Goal: Check status

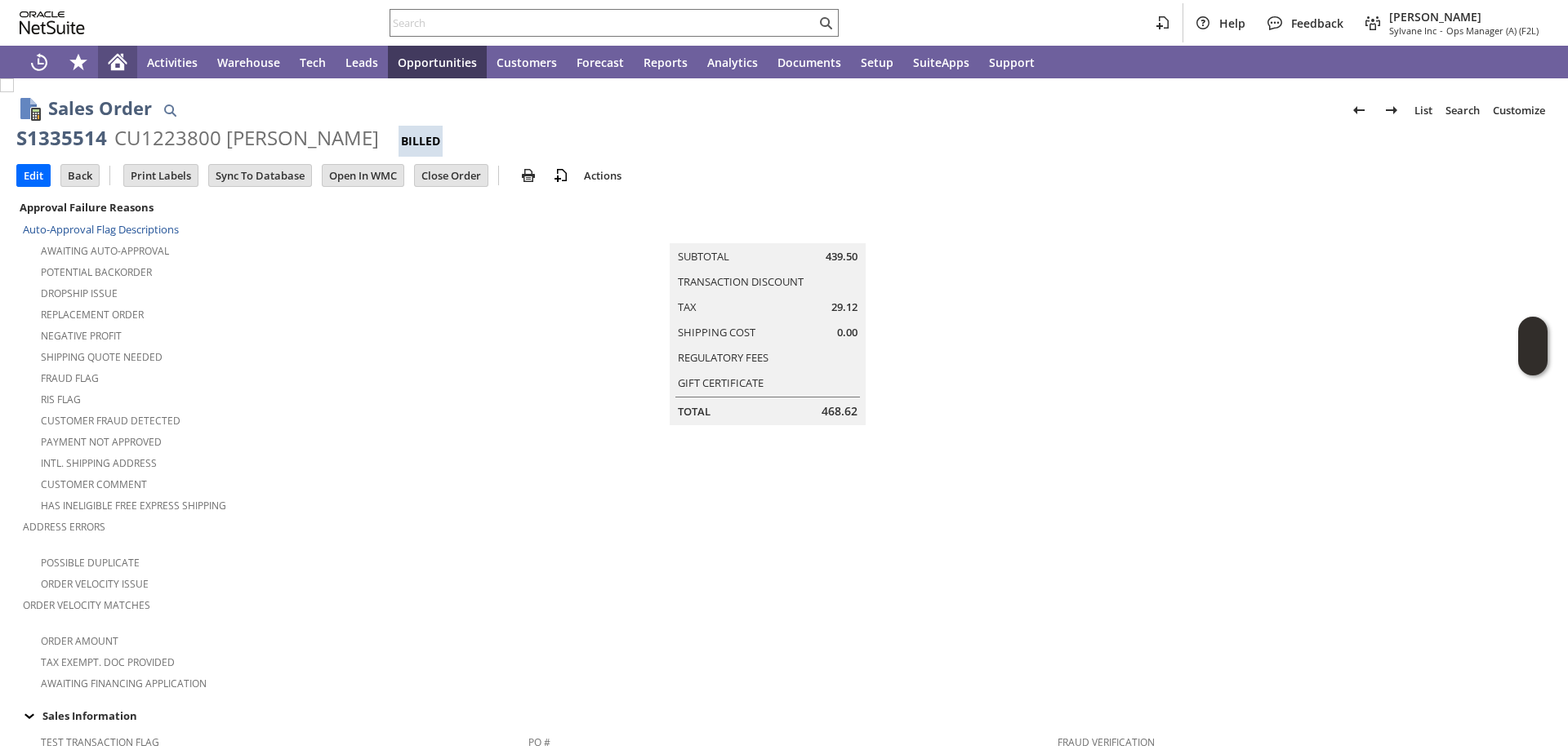
click at [116, 51] on div "Home" at bounding box center [117, 62] width 39 height 33
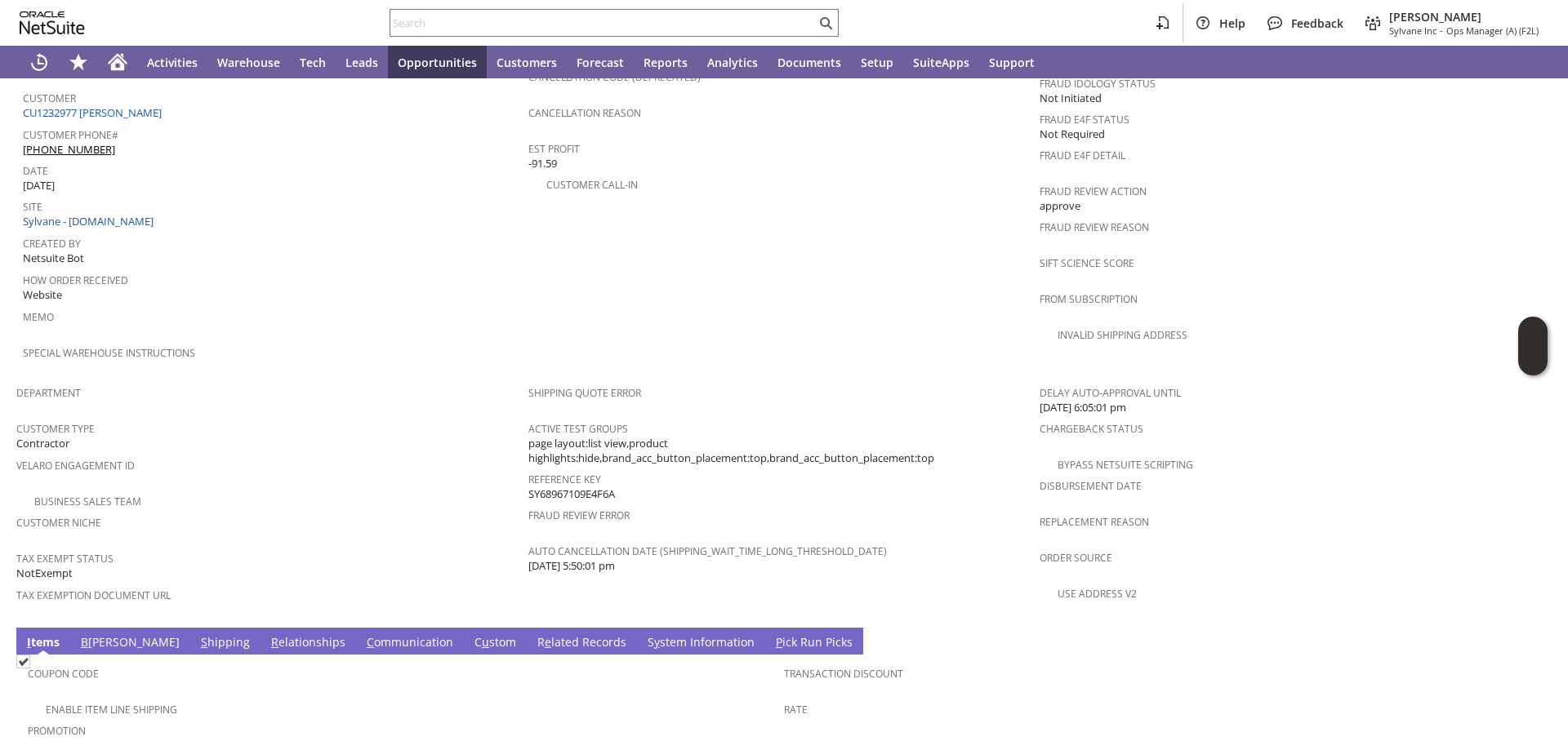
scroll to position [410, 0]
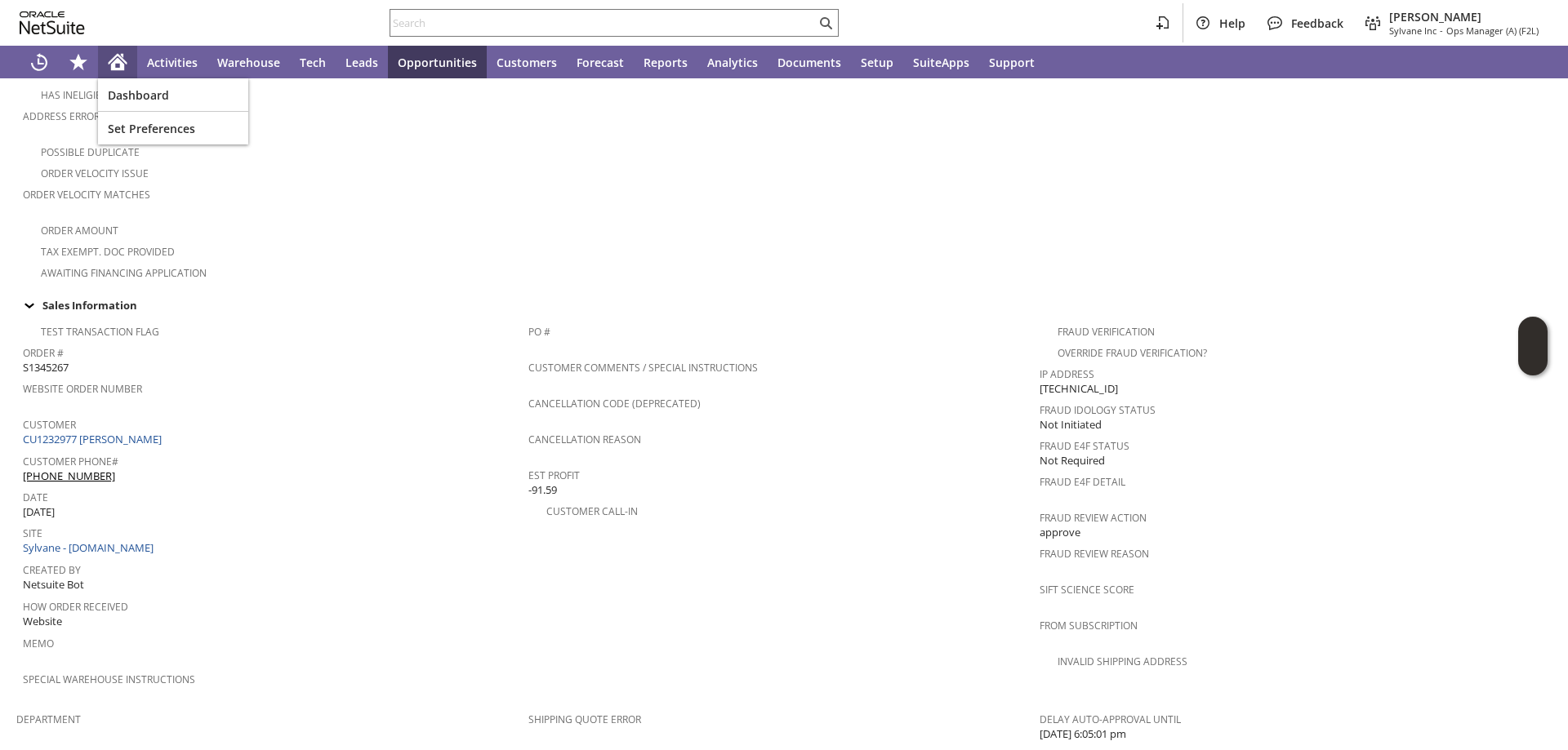
click at [115, 62] on icon "Home" at bounding box center [118, 64] width 13 height 13
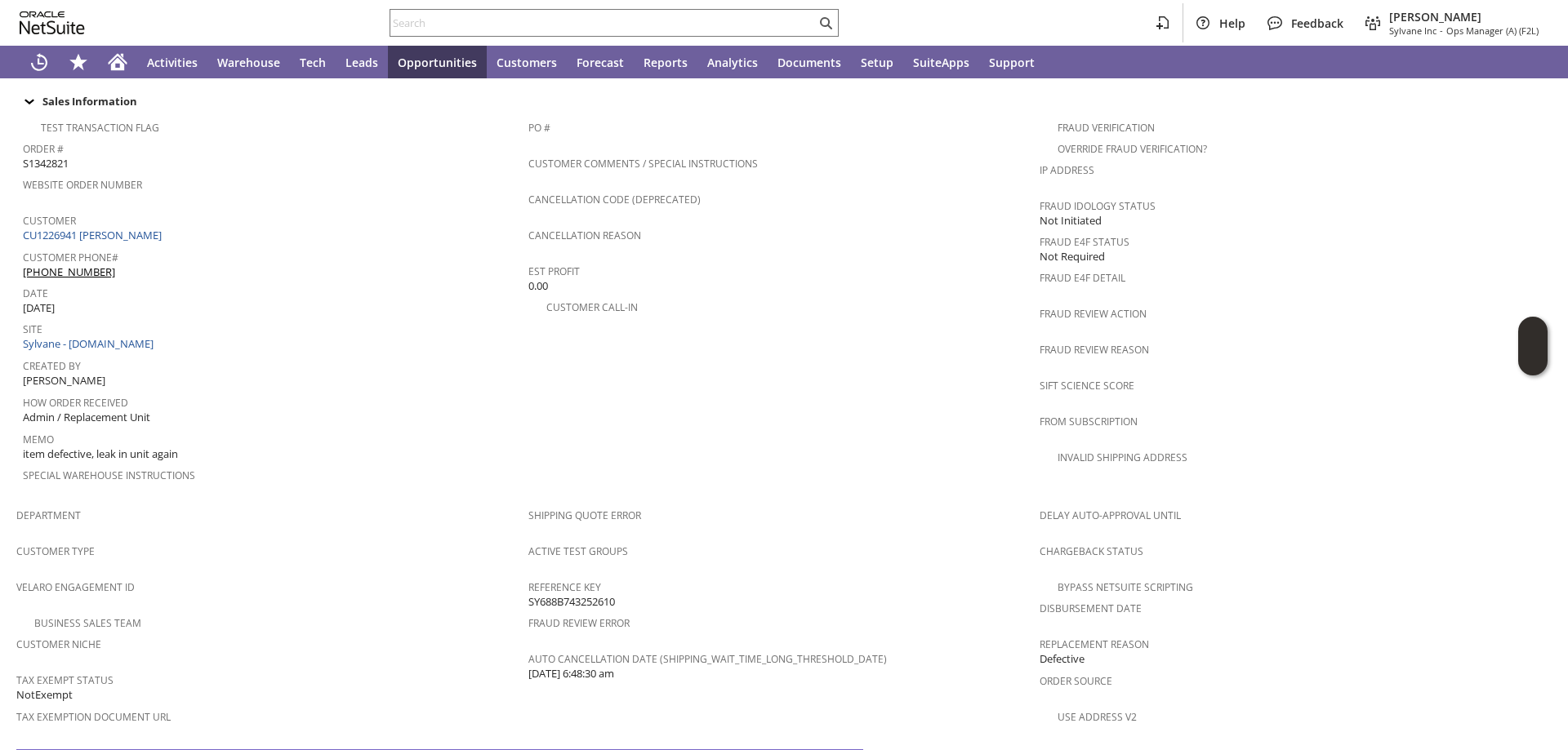
scroll to position [941, 0]
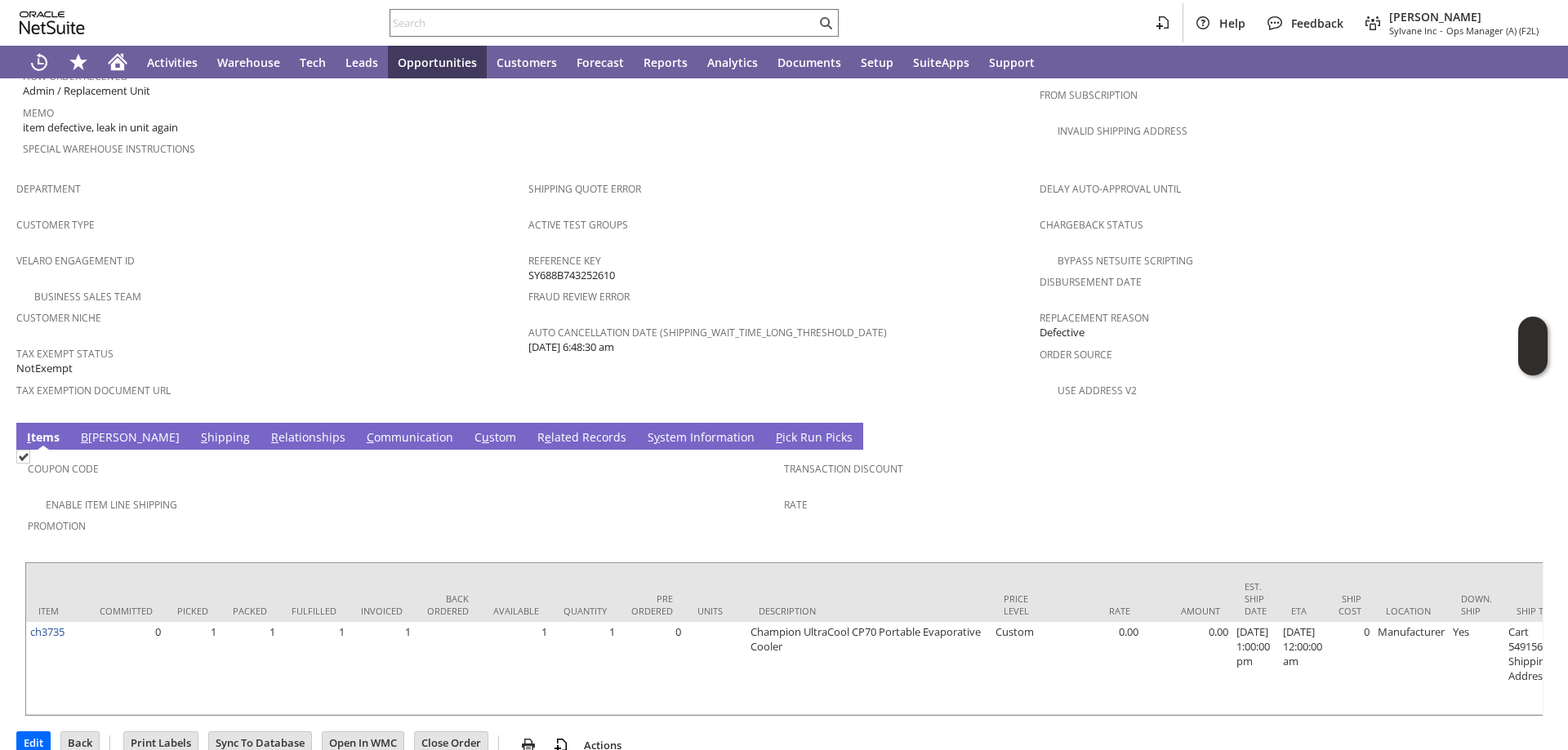
click at [637, 423] on td "S y stem Information" at bounding box center [701, 436] width 128 height 27
click at [643, 429] on link "S y stem Information" at bounding box center [700, 438] width 115 height 18
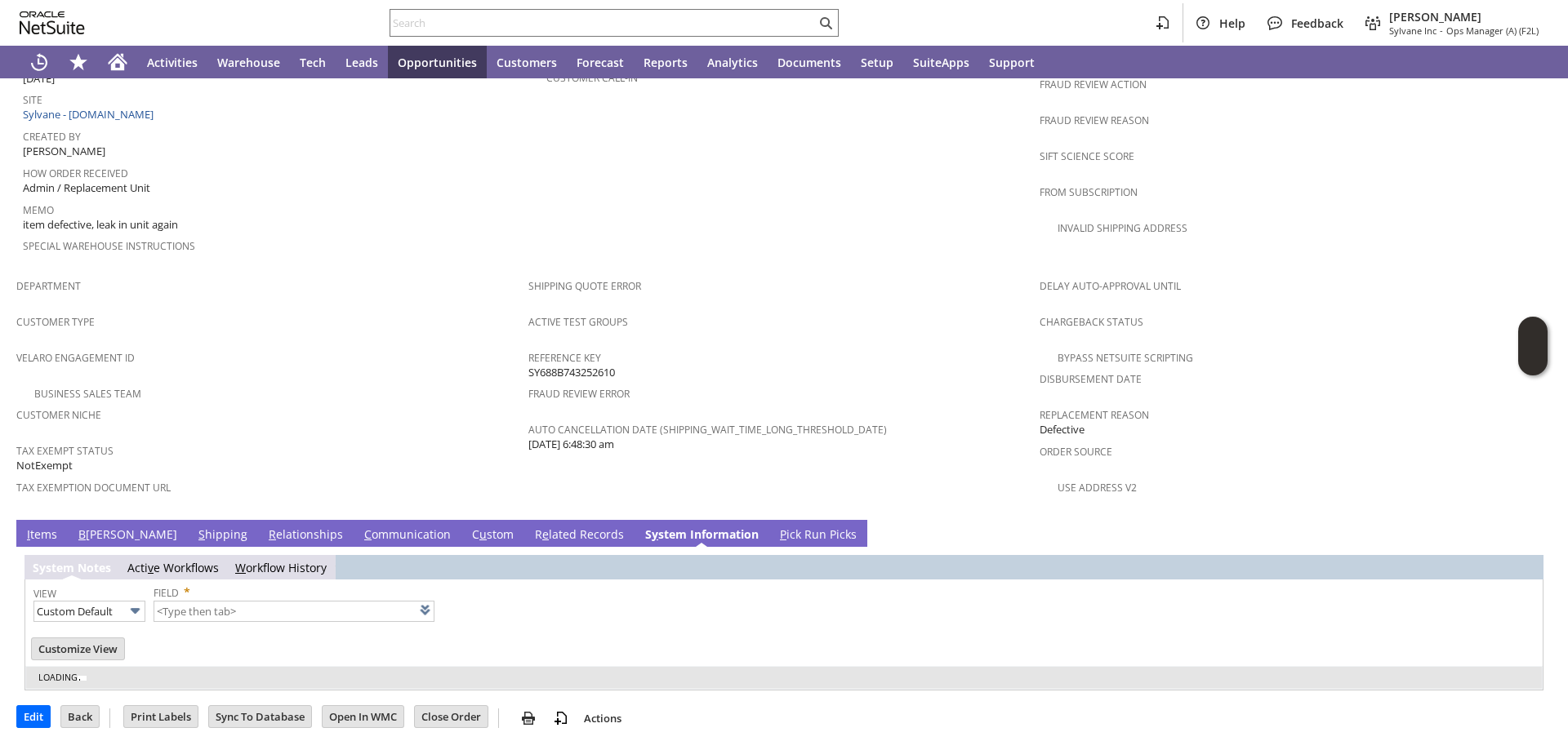
scroll to position [806, 0]
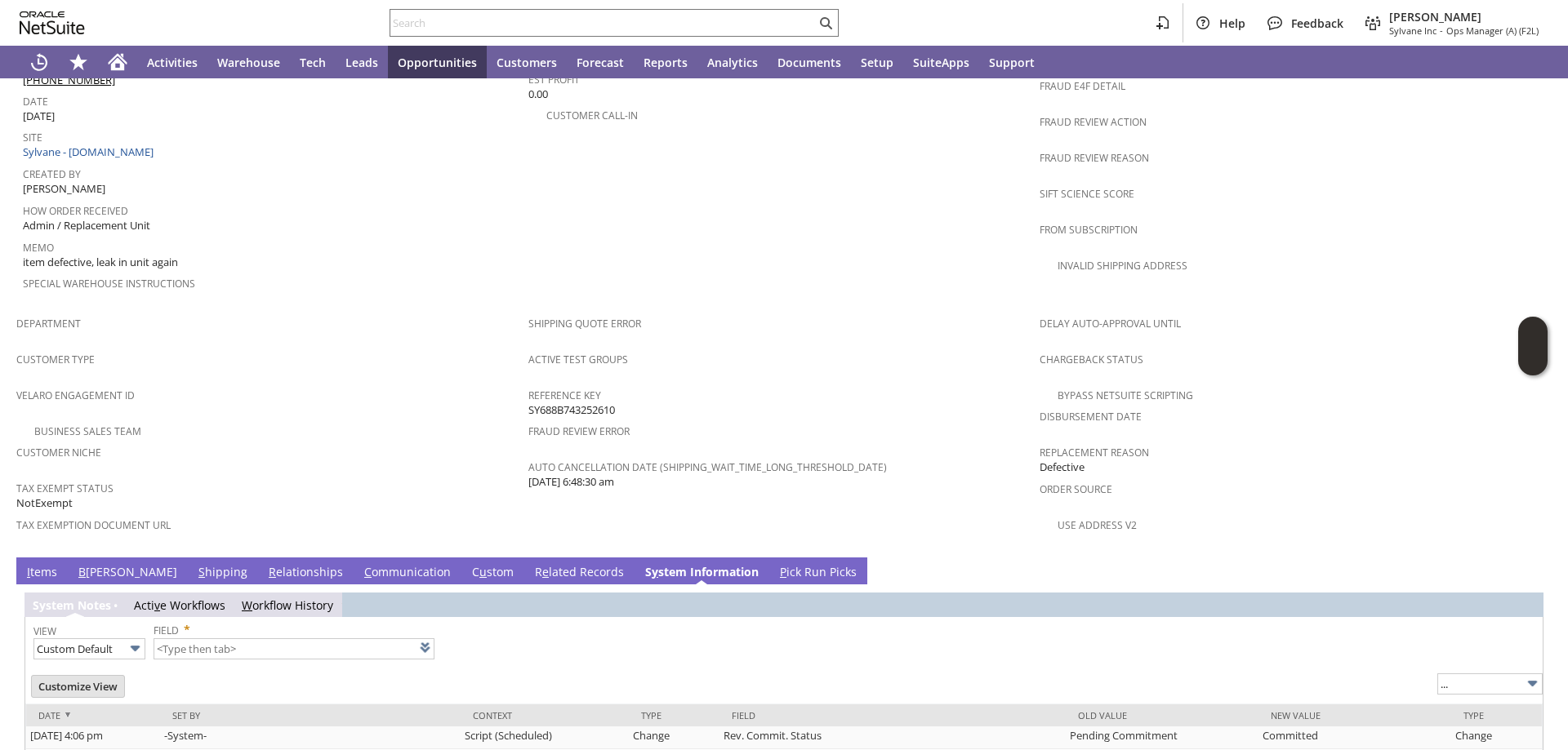
type input "1 to 25 of 85"
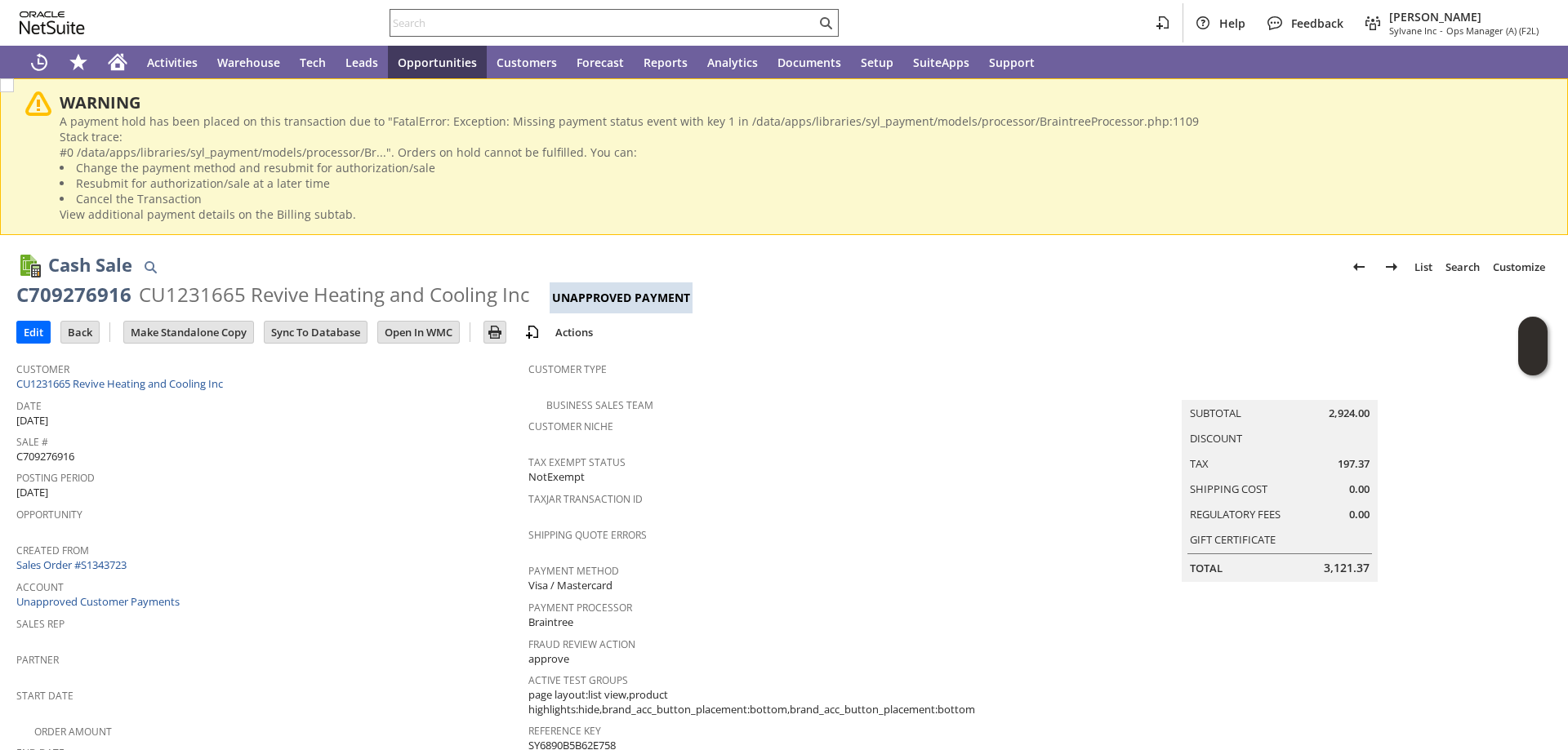
click at [459, 22] on input "text" at bounding box center [603, 23] width 426 height 19
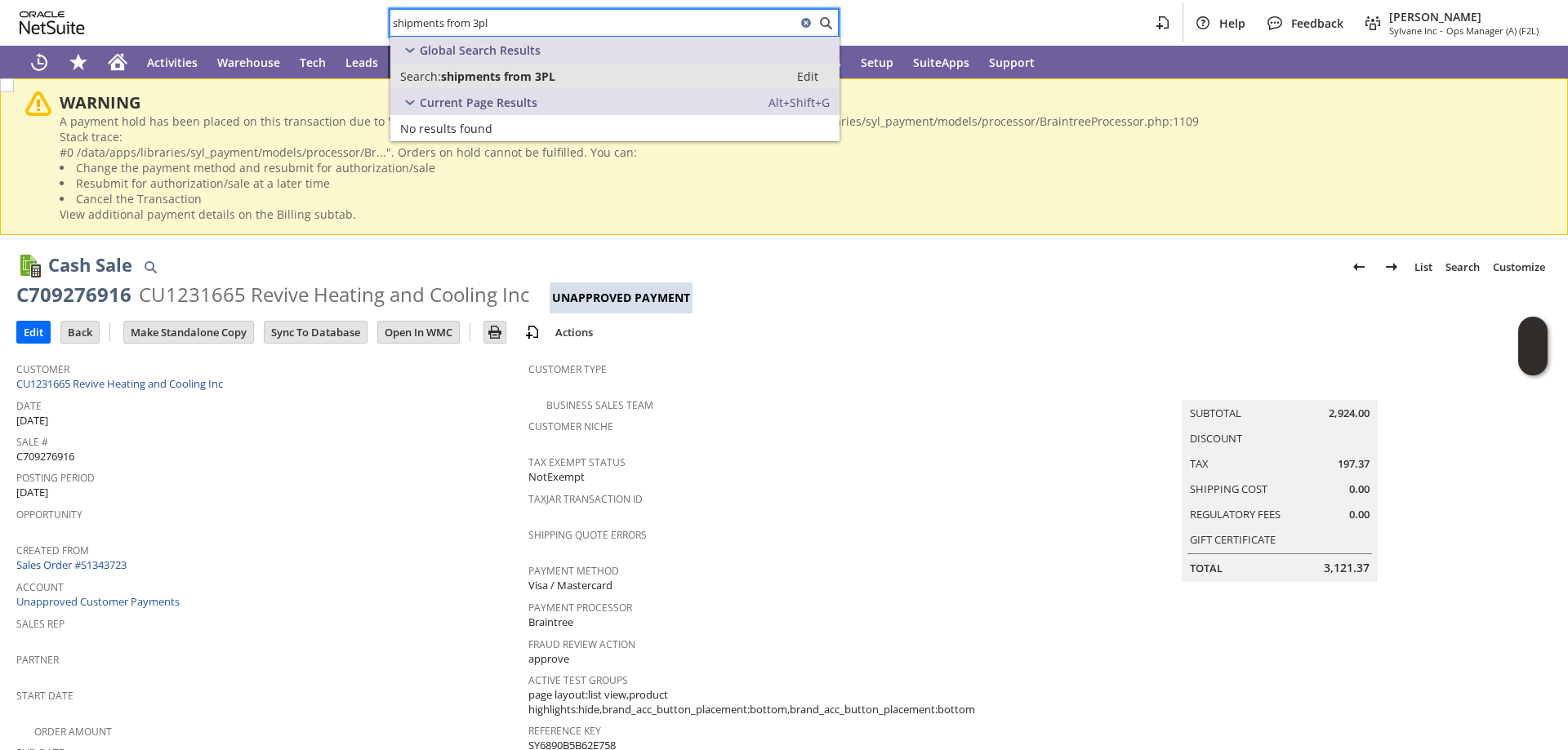
type input "shipments from 3pl"
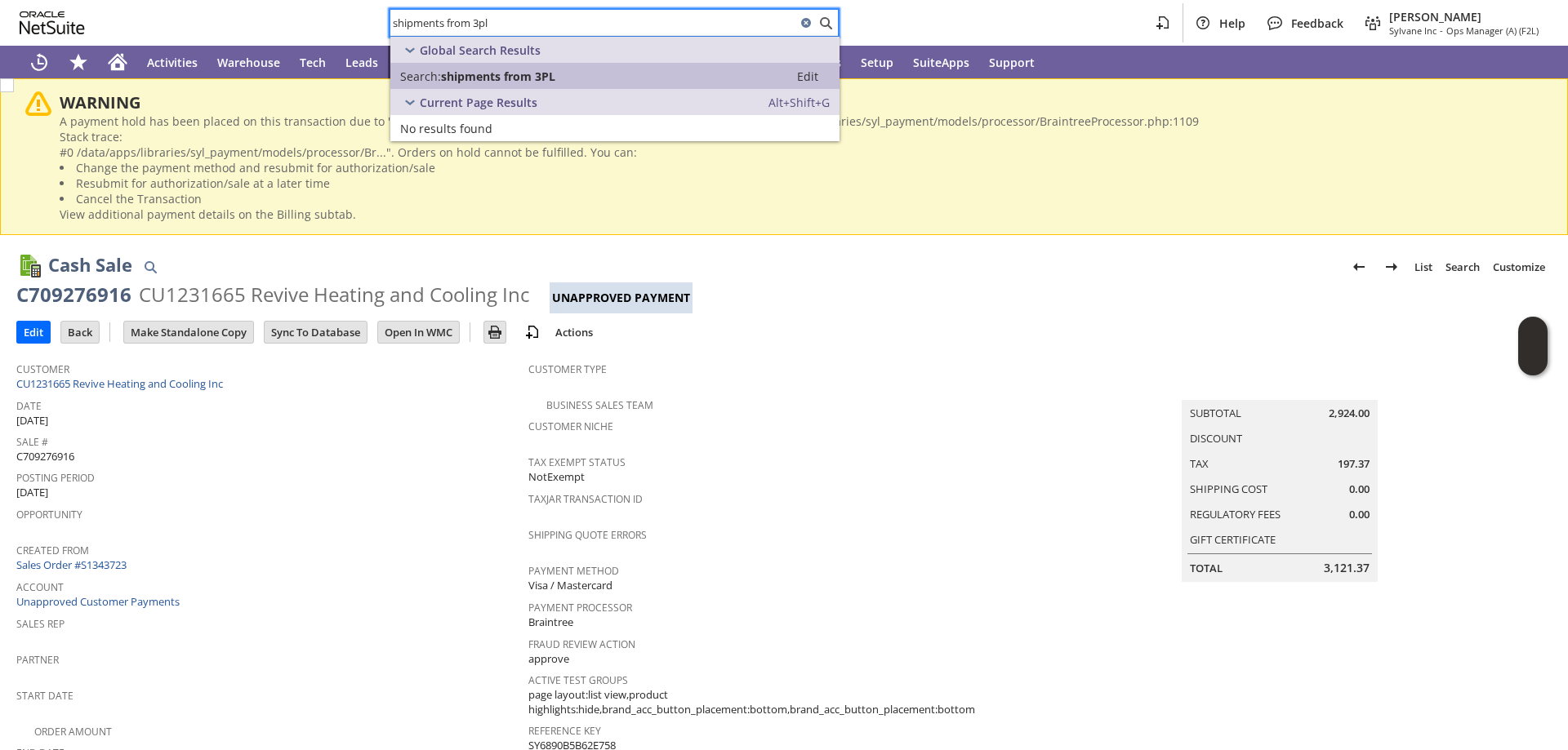
click at [548, 80] on span "shipments from 3PL" at bounding box center [498, 76] width 115 height 16
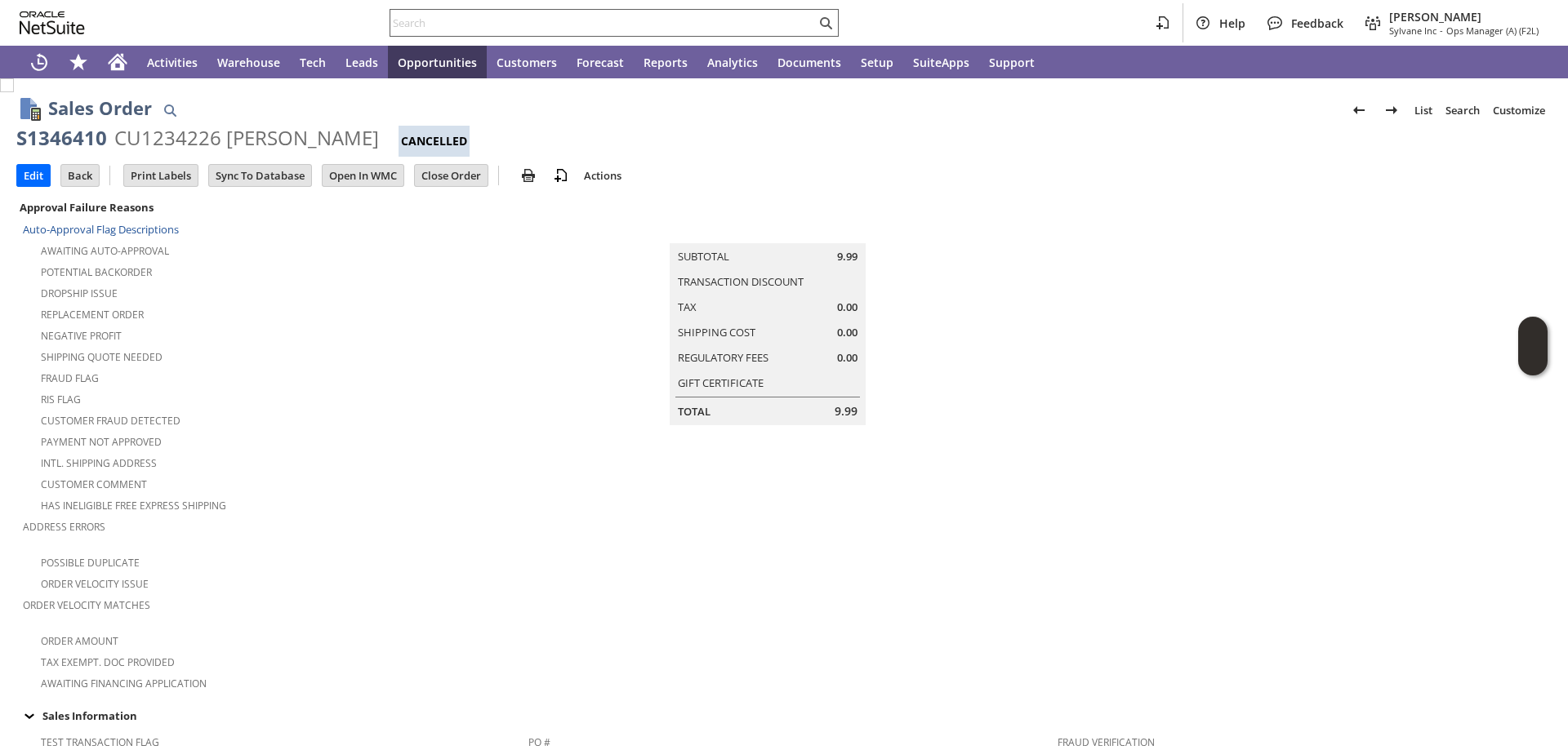
click at [554, 25] on input "text" at bounding box center [603, 23] width 426 height 19
paste input "200013662518766"
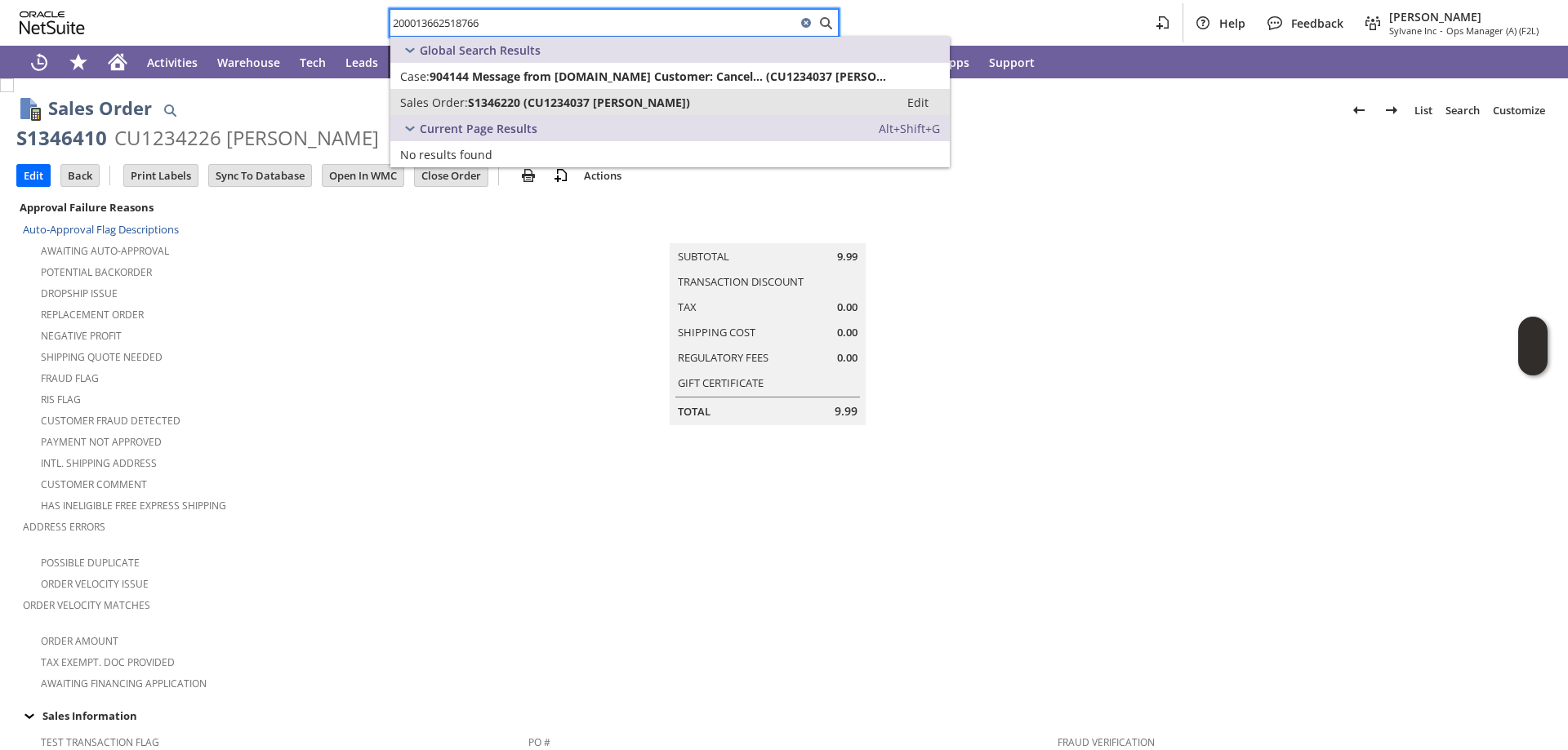
type input "200013662518766"
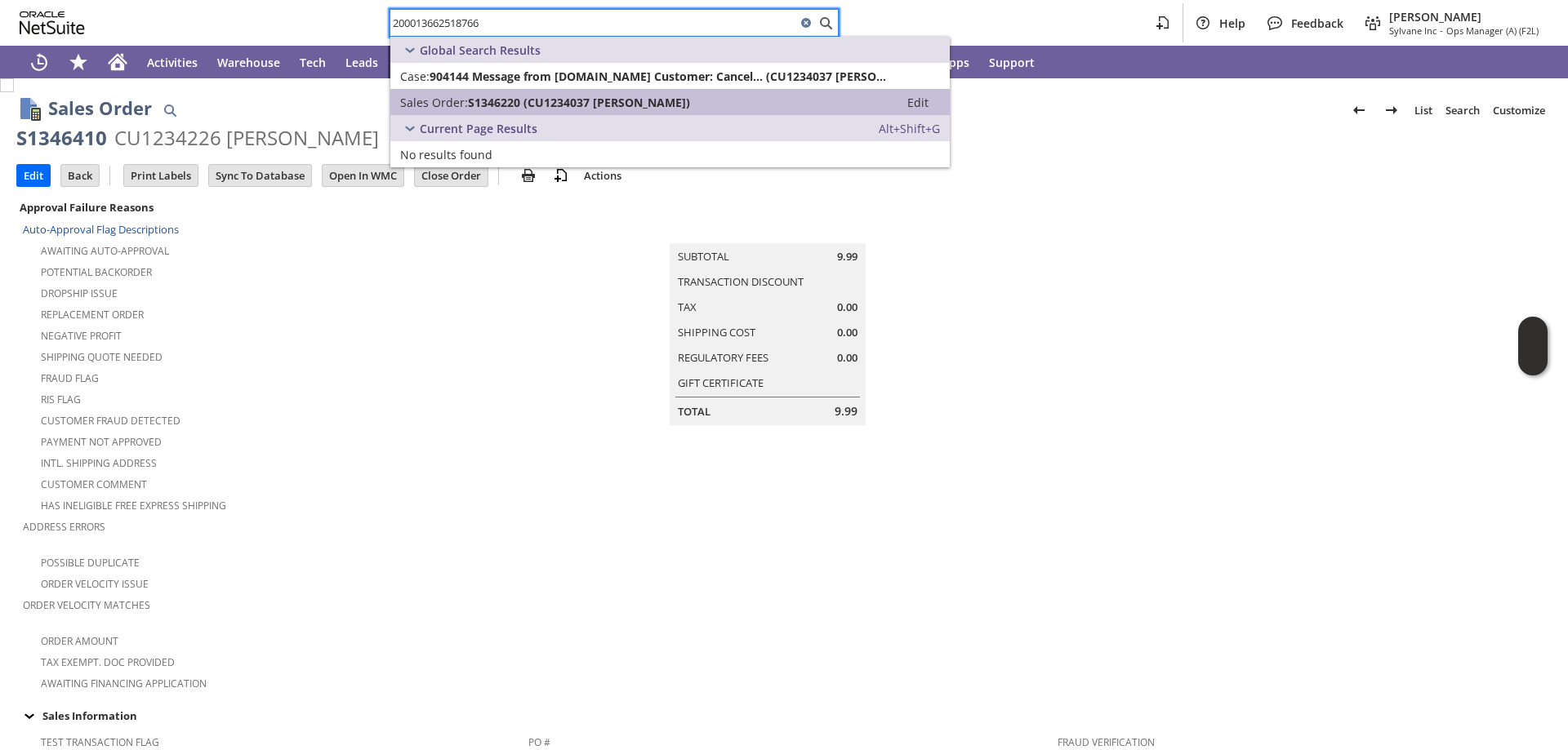
click at [532, 95] on span "S1346220 (CU1234037 [PERSON_NAME])" at bounding box center [579, 102] width 222 height 16
